Goal: Transaction & Acquisition: Purchase product/service

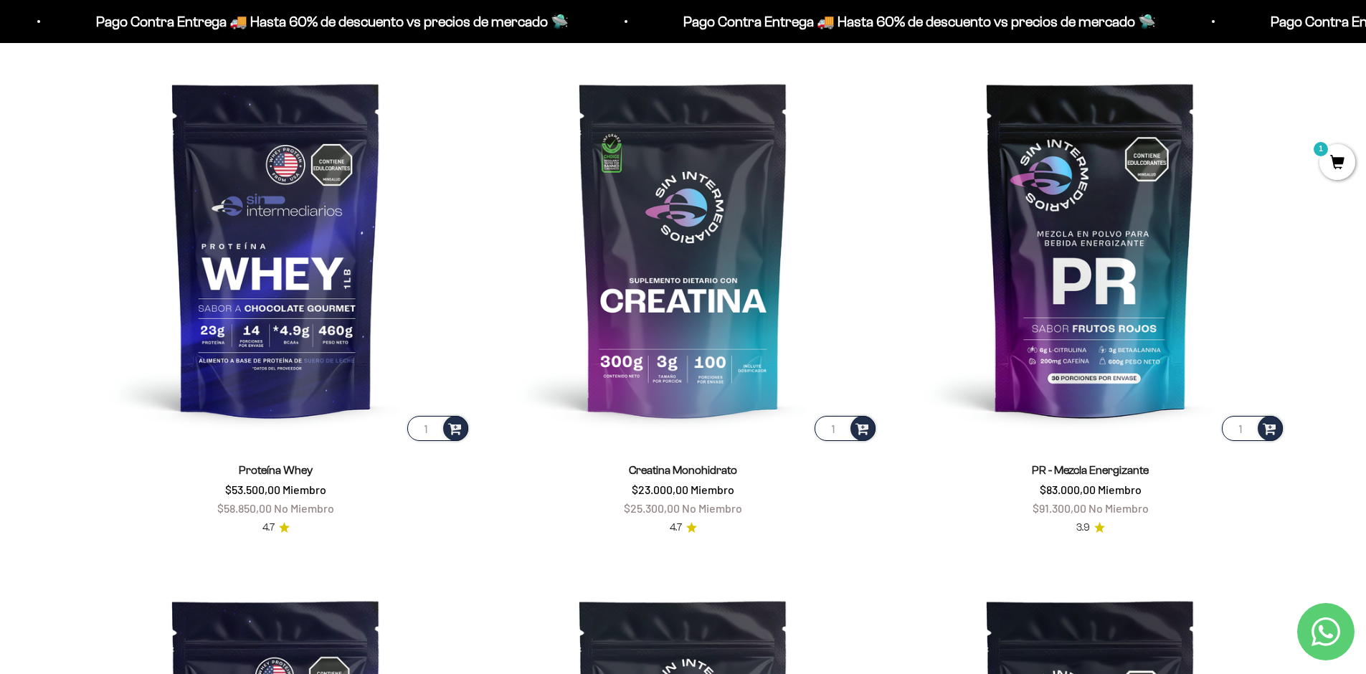
scroll to position [715, 0]
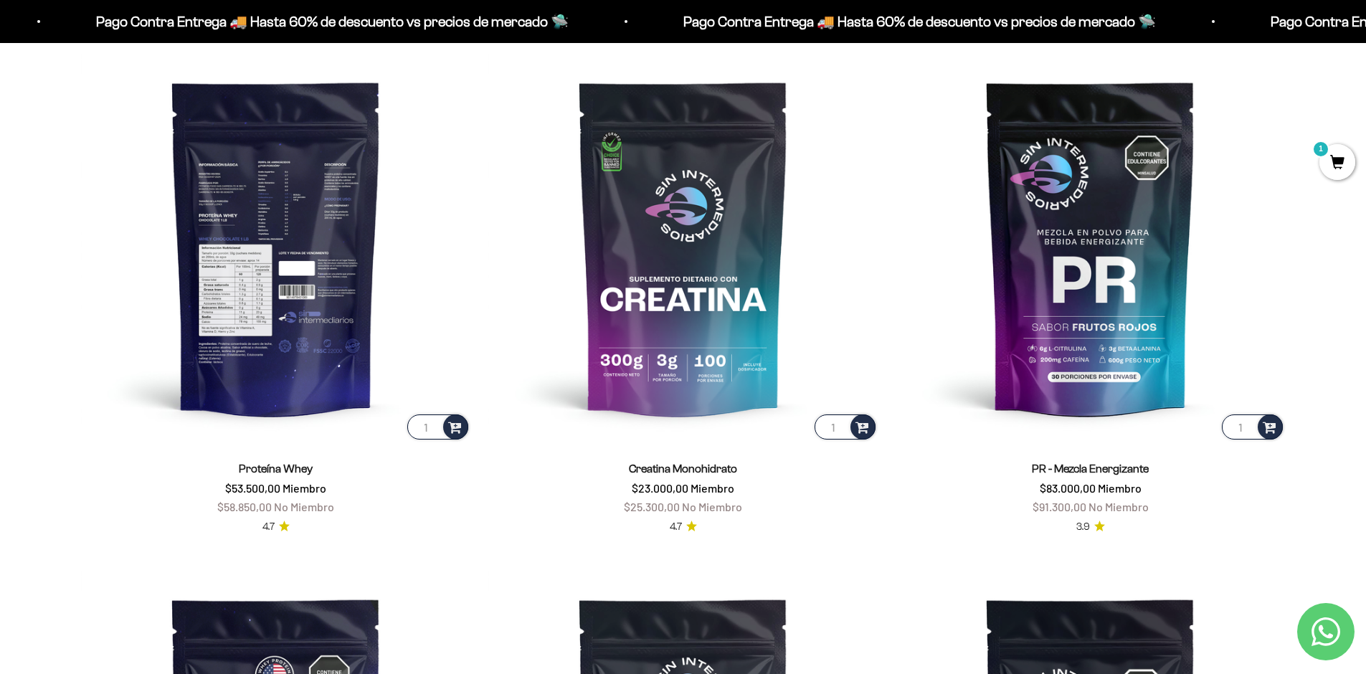
click at [284, 346] on img at bounding box center [276, 247] width 390 height 390
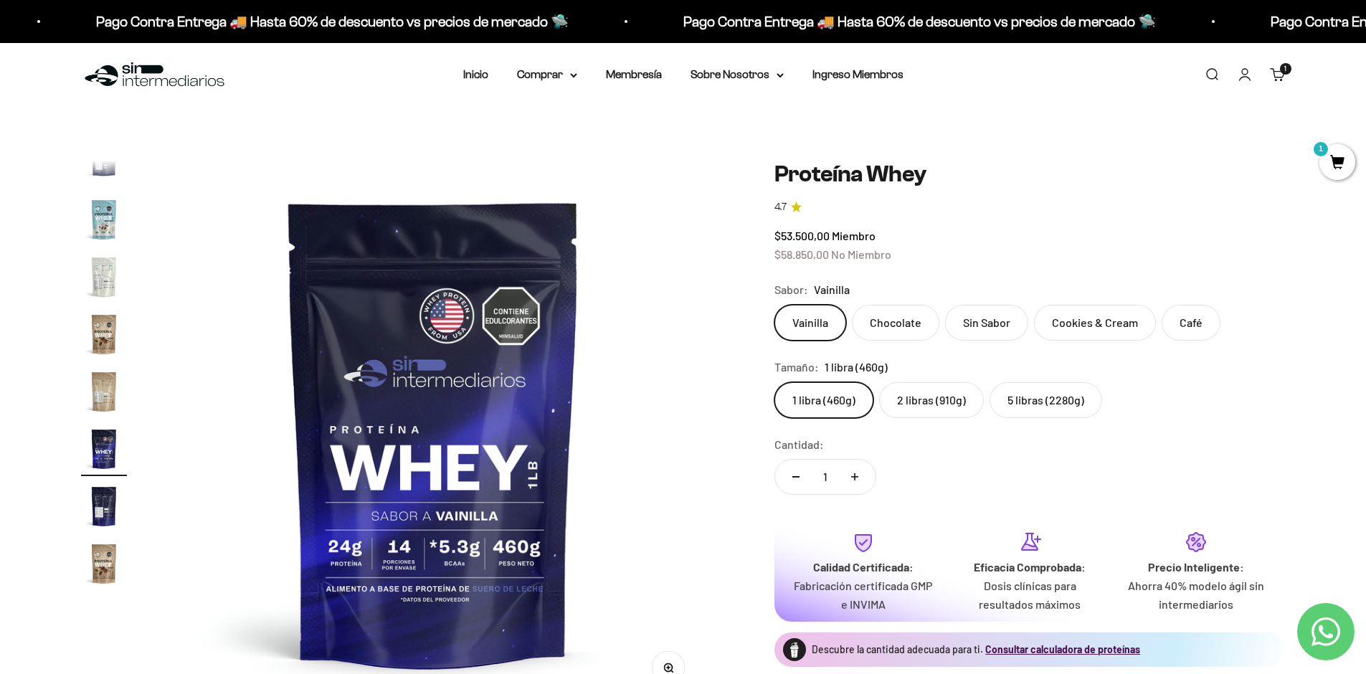
scroll to position [9, 0]
click at [926, 409] on label "2 libras (910g)" at bounding box center [931, 400] width 105 height 36
click at [775, 382] on input "2 libras (910g)" at bounding box center [774, 381] width 1 height 1
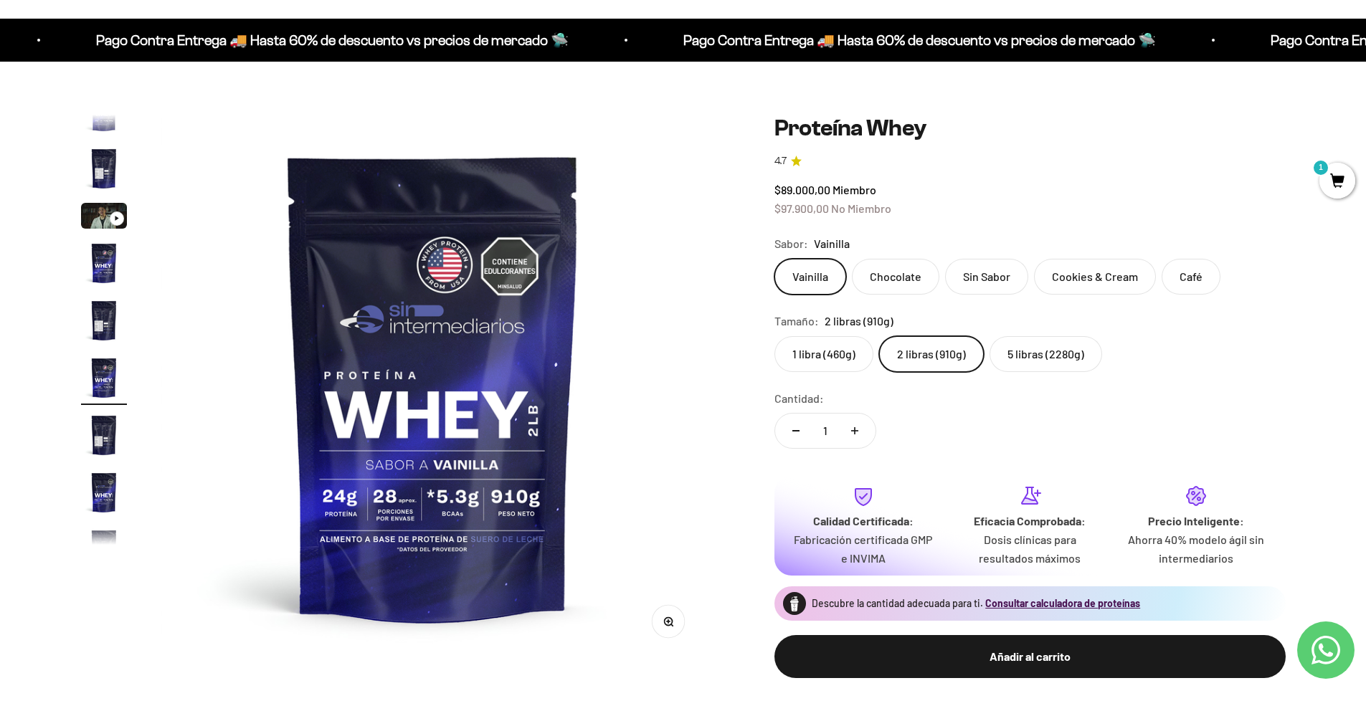
scroll to position [1, 0]
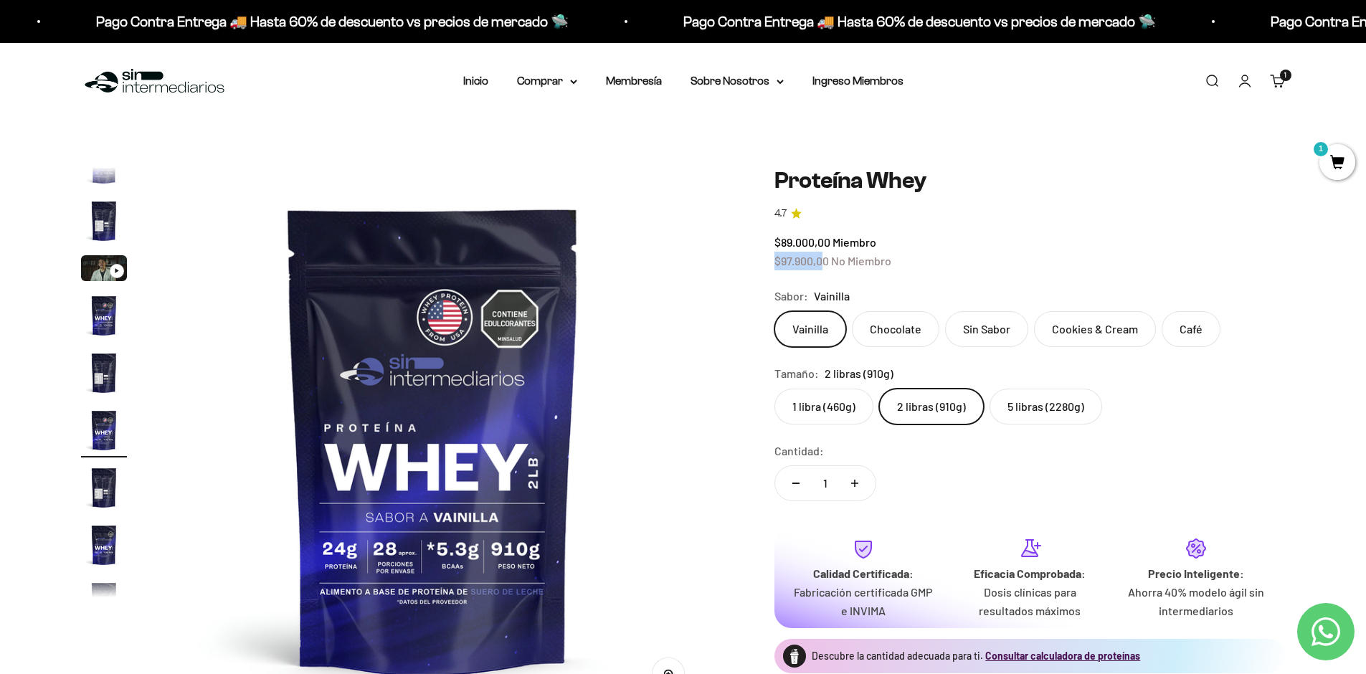
drag, startPoint x: 773, startPoint y: 263, endPoint x: 824, endPoint y: 265, distance: 51.0
click at [824, 265] on span "$97.900,00" at bounding box center [802, 261] width 55 height 14
click at [834, 266] on span "No Miembro" at bounding box center [861, 261] width 60 height 14
drag, startPoint x: 834, startPoint y: 266, endPoint x: 770, endPoint y: 265, distance: 64.5
click at [770, 265] on div "Zoom Ir al artículo 1 Ir al artículo 2 Ir al artículo 3 Ir al artículo 4 Ir al …" at bounding box center [683, 461] width 1205 height 588
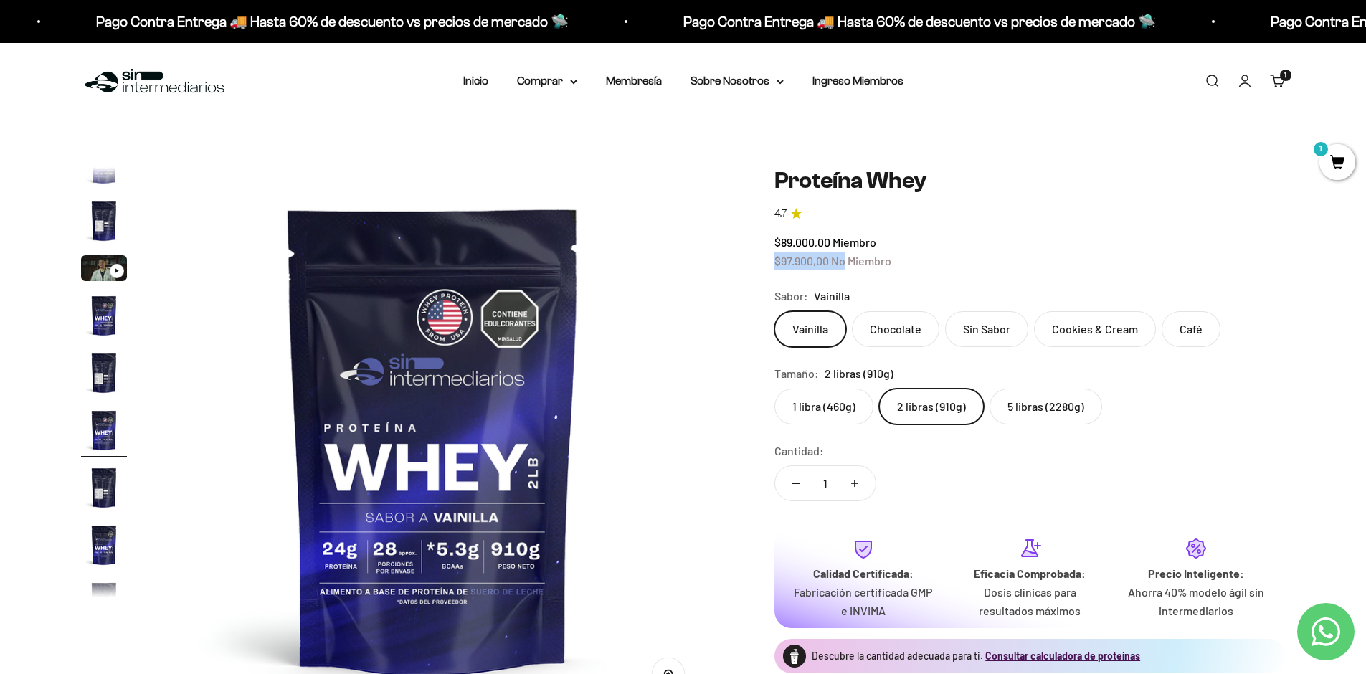
click at [823, 275] on safe-sticky "Proteína Whey 4.7 $89.000,00 Miembro $97.900,00 No Miembro Calidad de líder, pr…" at bounding box center [1030, 461] width 511 height 588
